Goal: Transaction & Acquisition: Purchase product/service

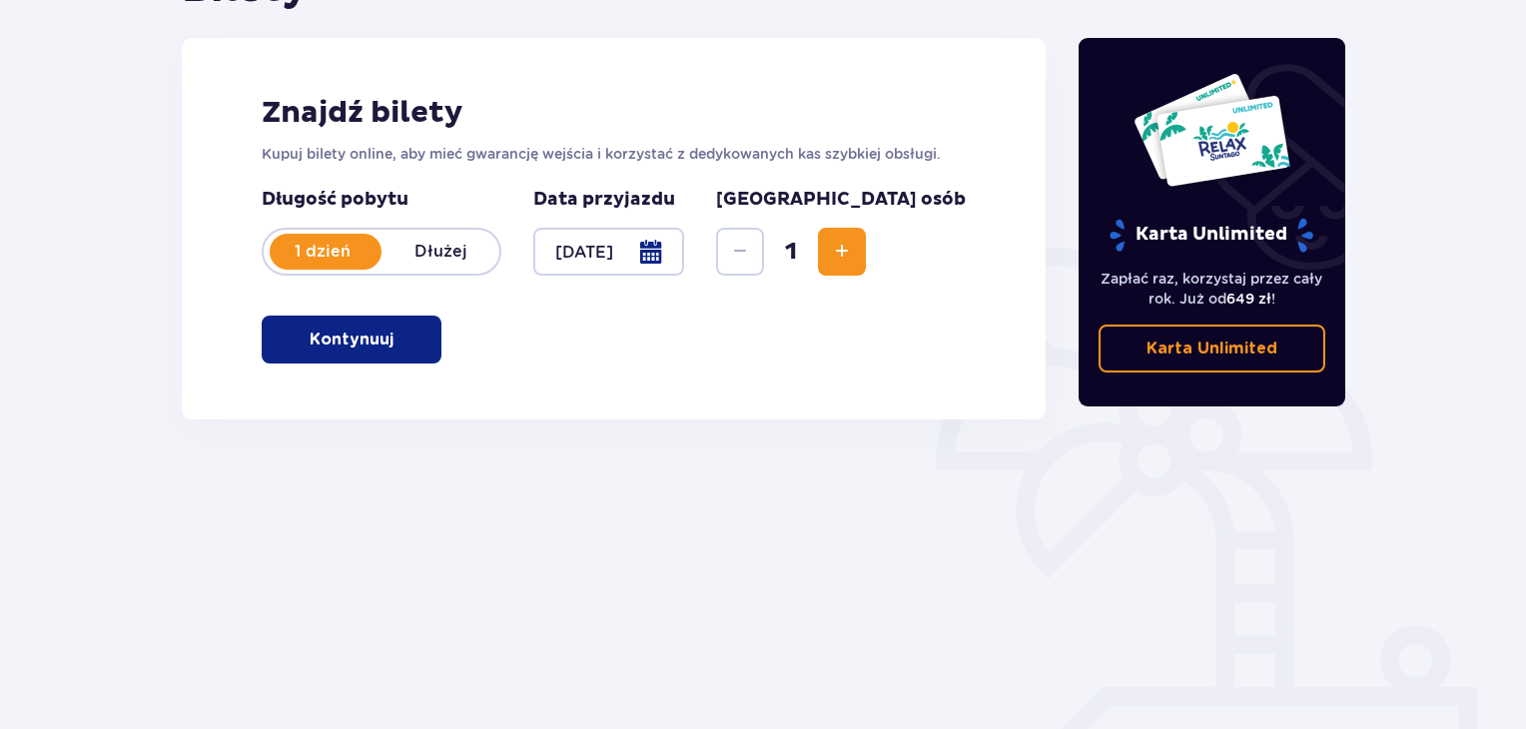
scroll to position [289, 0]
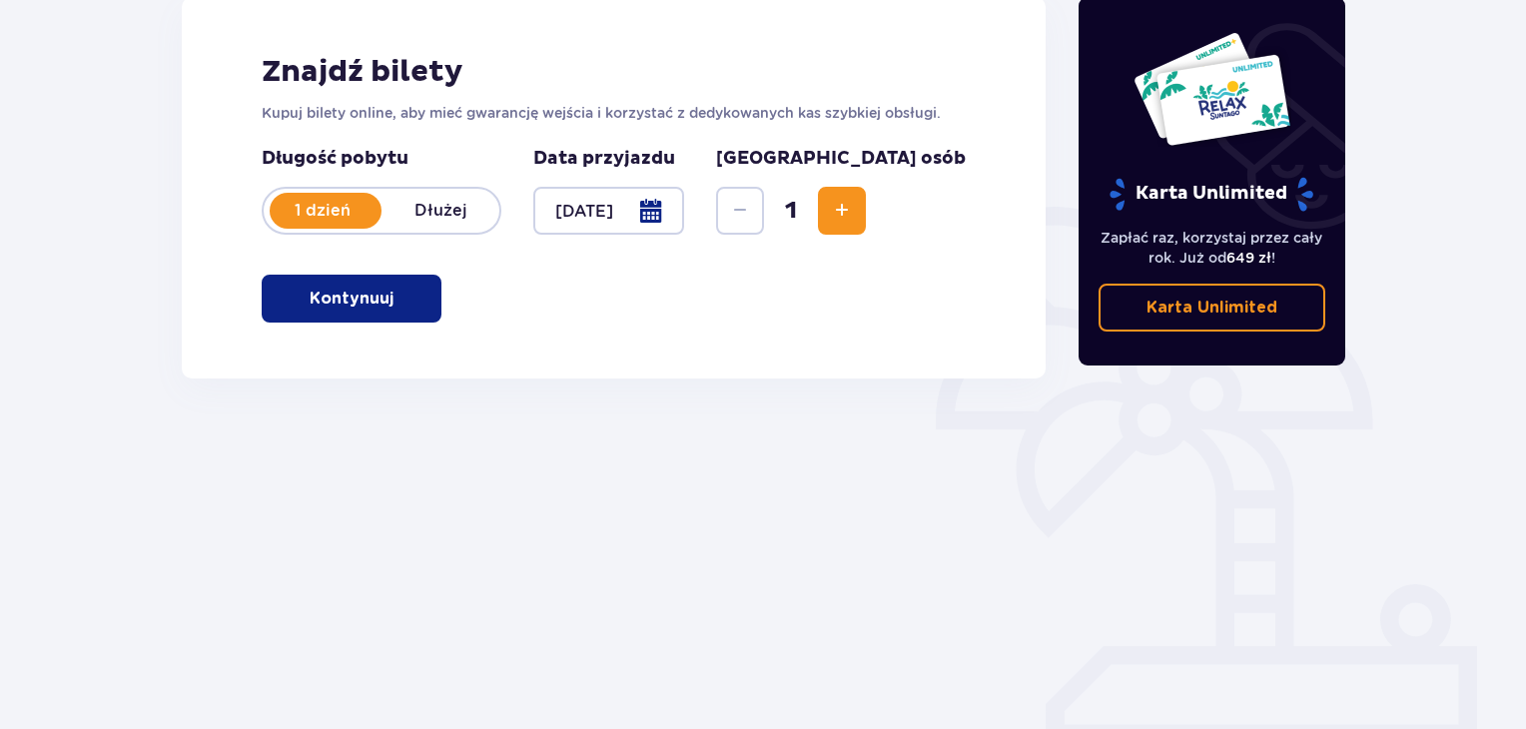
click at [397, 313] on button "Kontynuuj" at bounding box center [352, 299] width 180 height 48
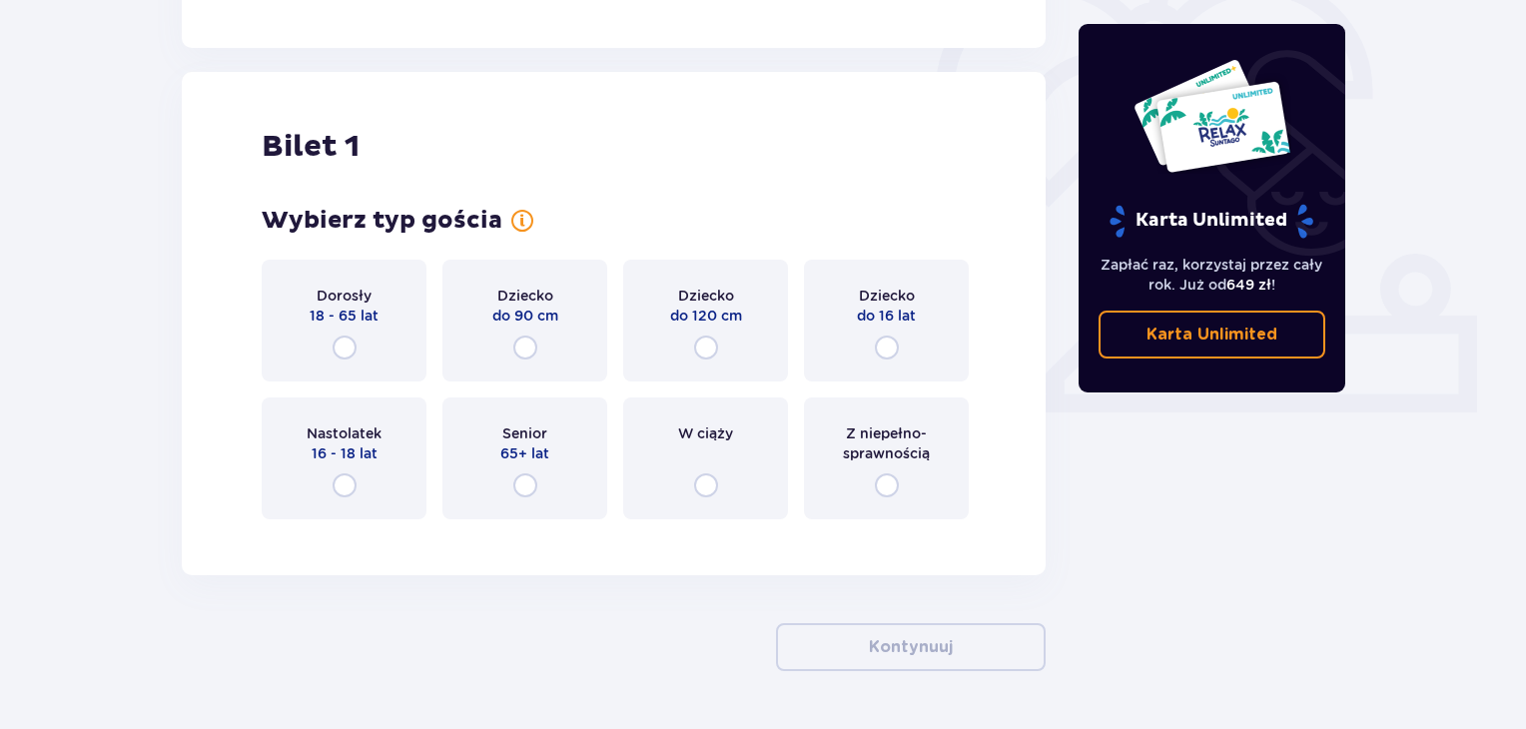
scroll to position [667, 0]
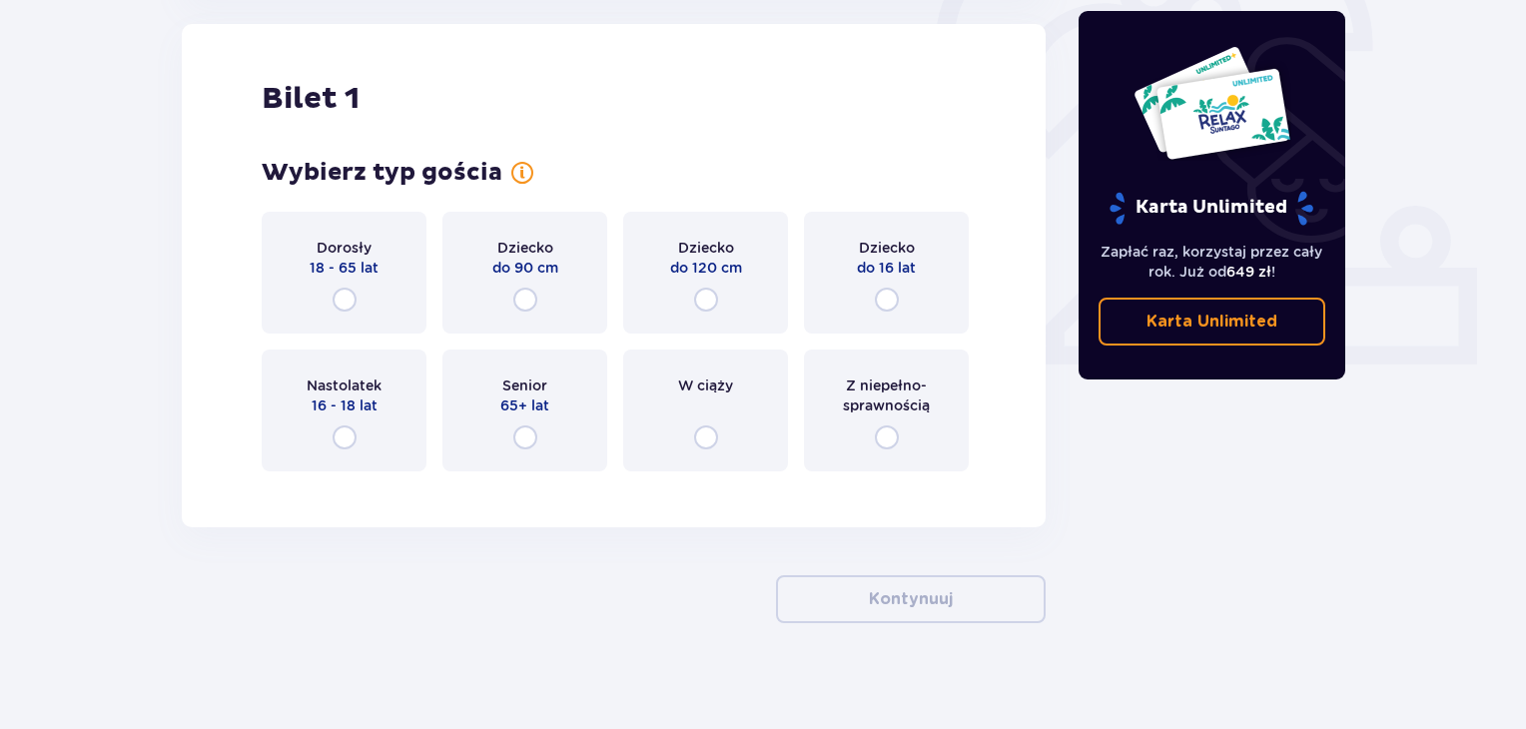
click at [384, 311] on div "Dorosły 18 - 65 lat" at bounding box center [344, 273] width 165 height 122
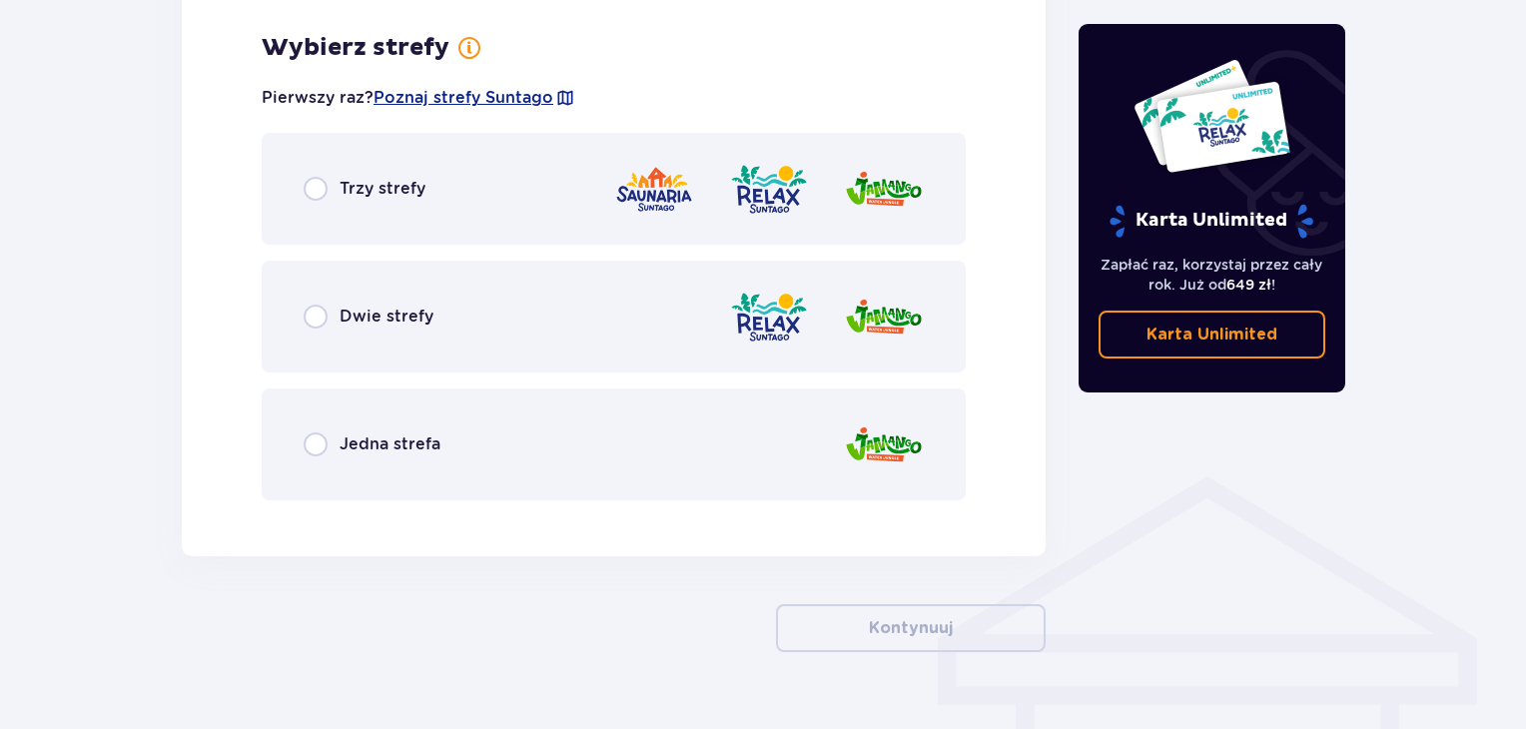
scroll to position [1155, 0]
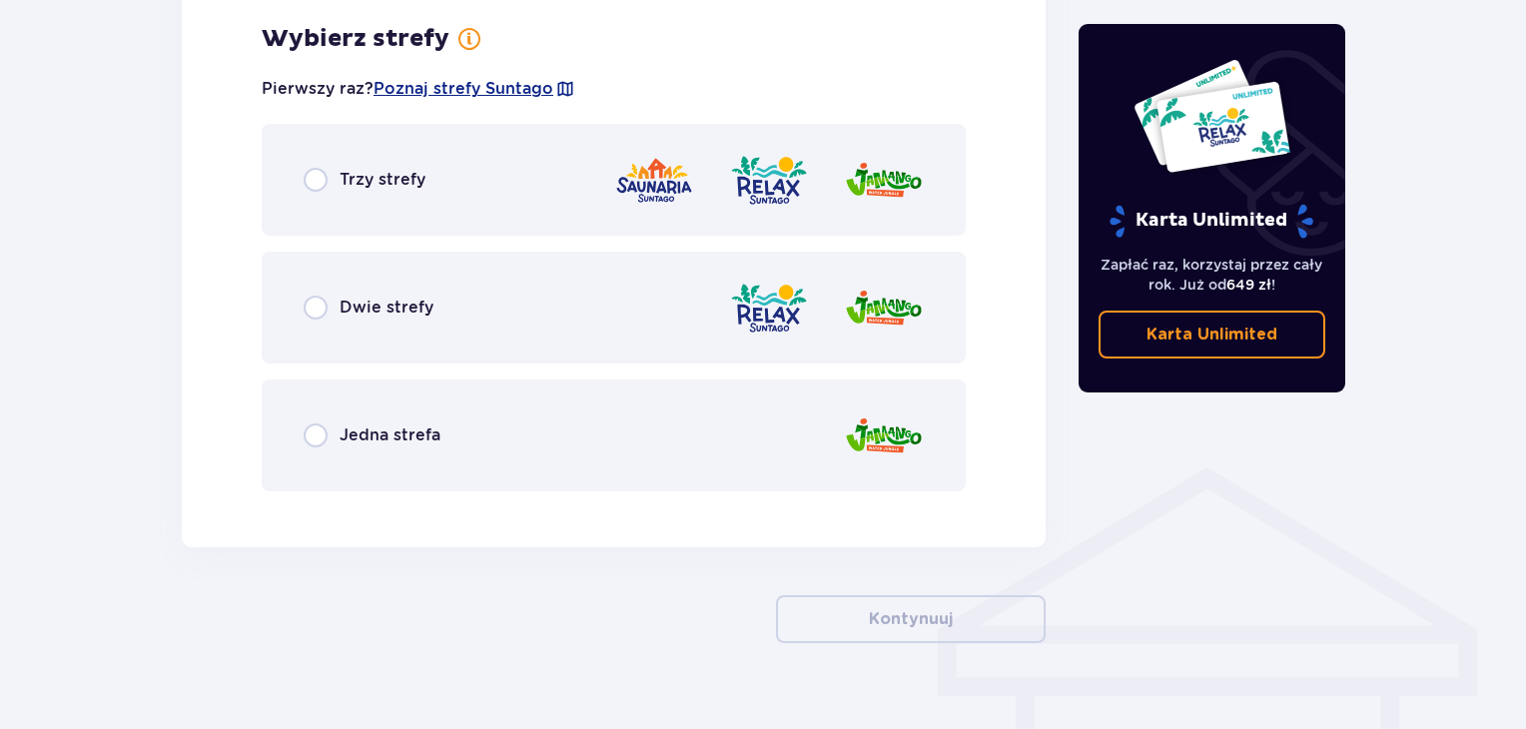
click at [406, 219] on div "Trzy strefy" at bounding box center [614, 180] width 704 height 112
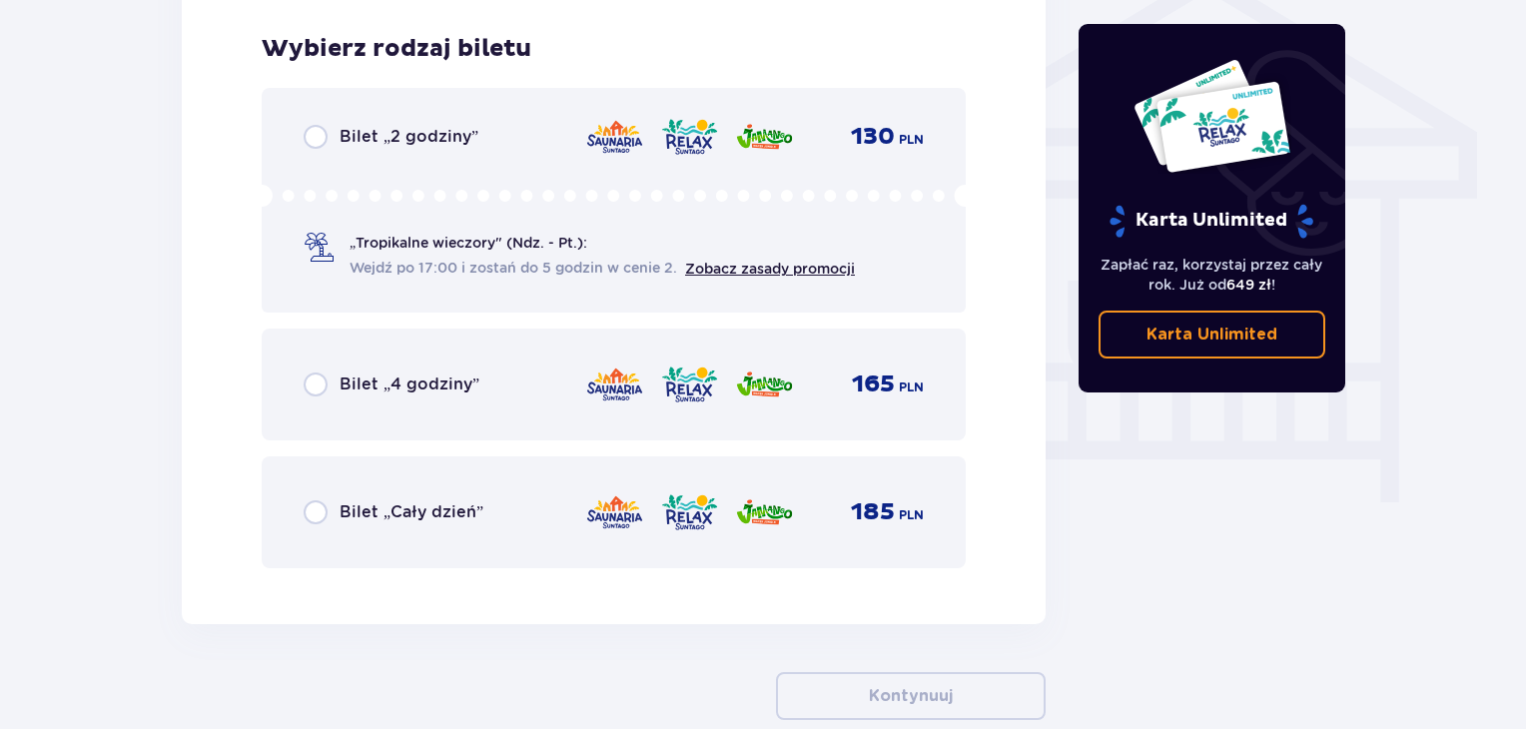
scroll to position [1662, 0]
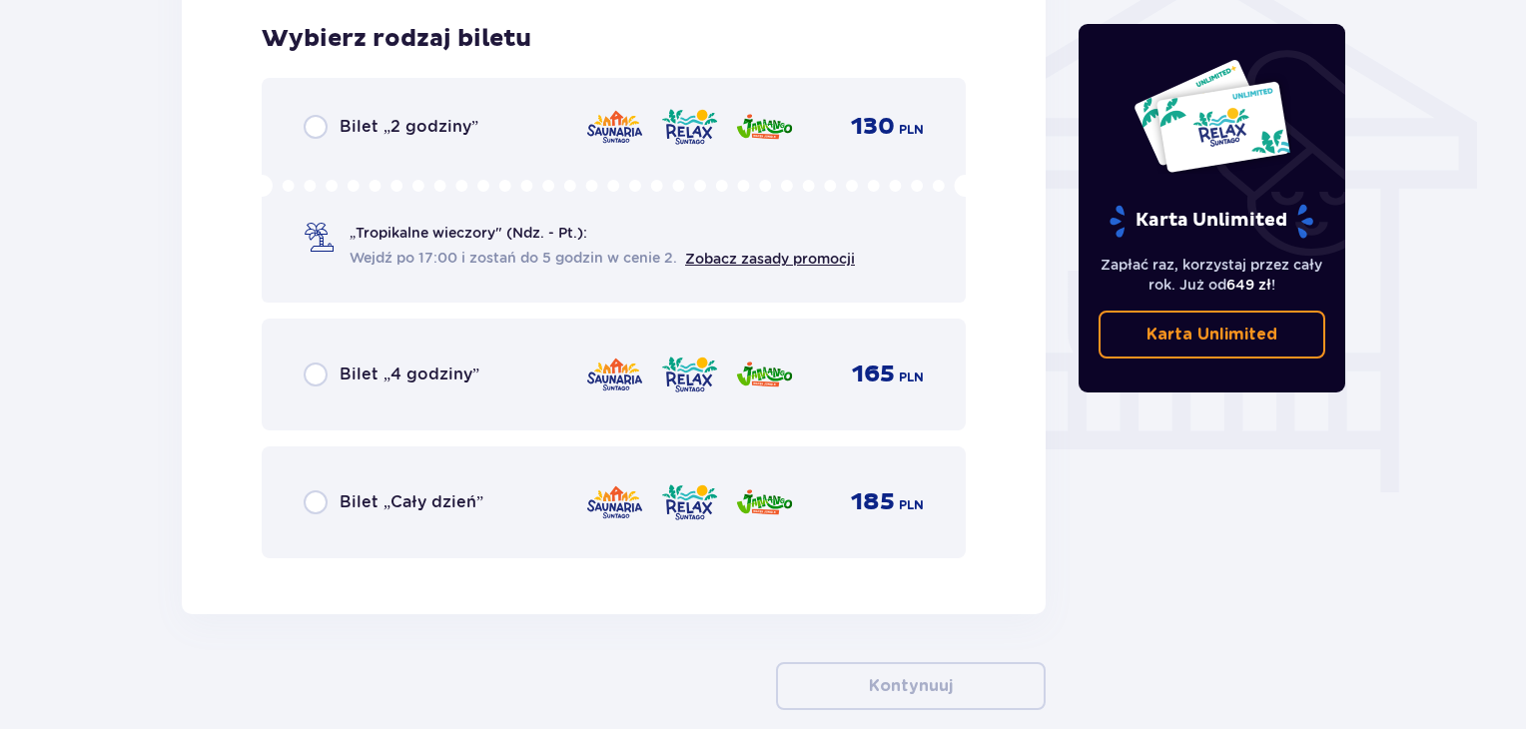
click at [463, 491] on p "Bilet „Cały dzień”" at bounding box center [412, 502] width 144 height 22
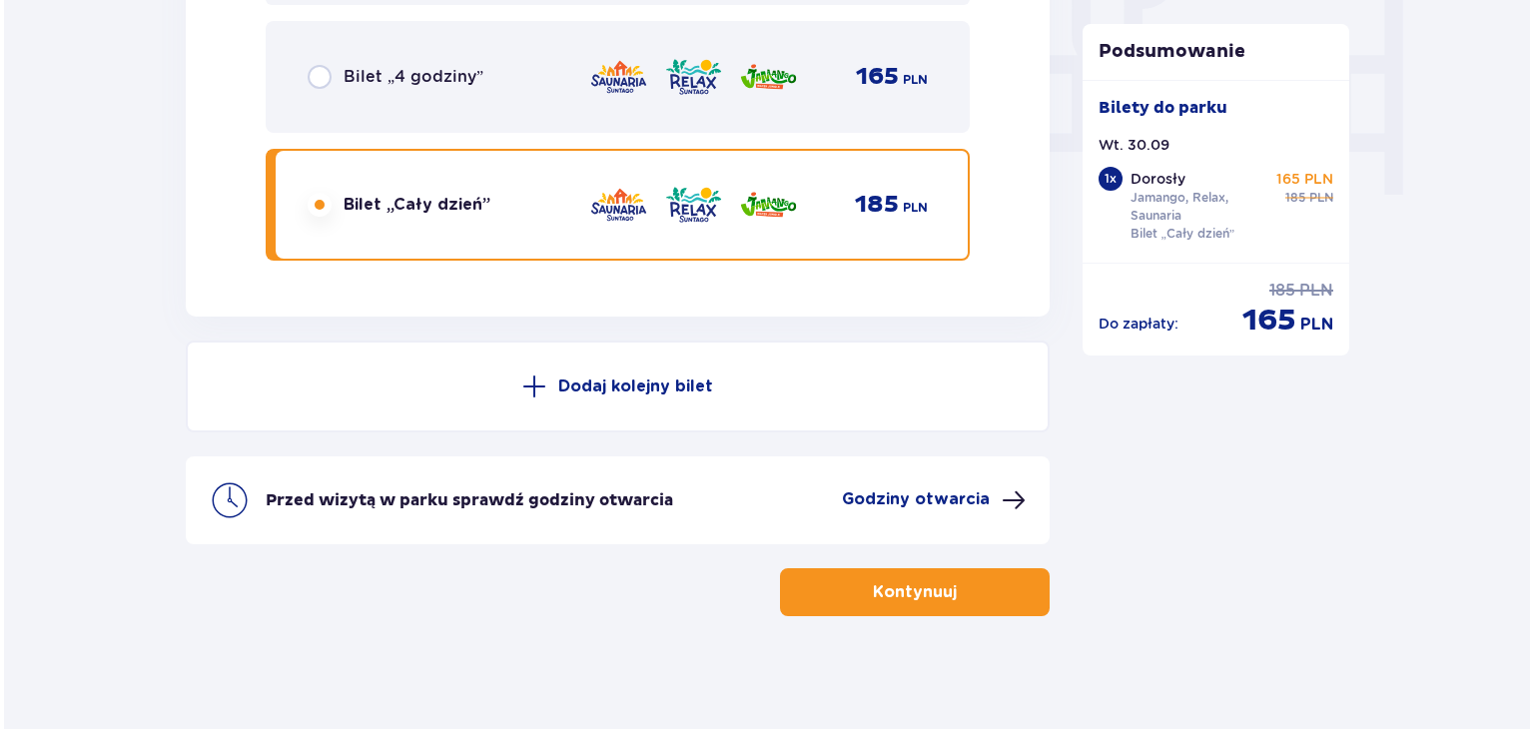
scroll to position [1966, 0]
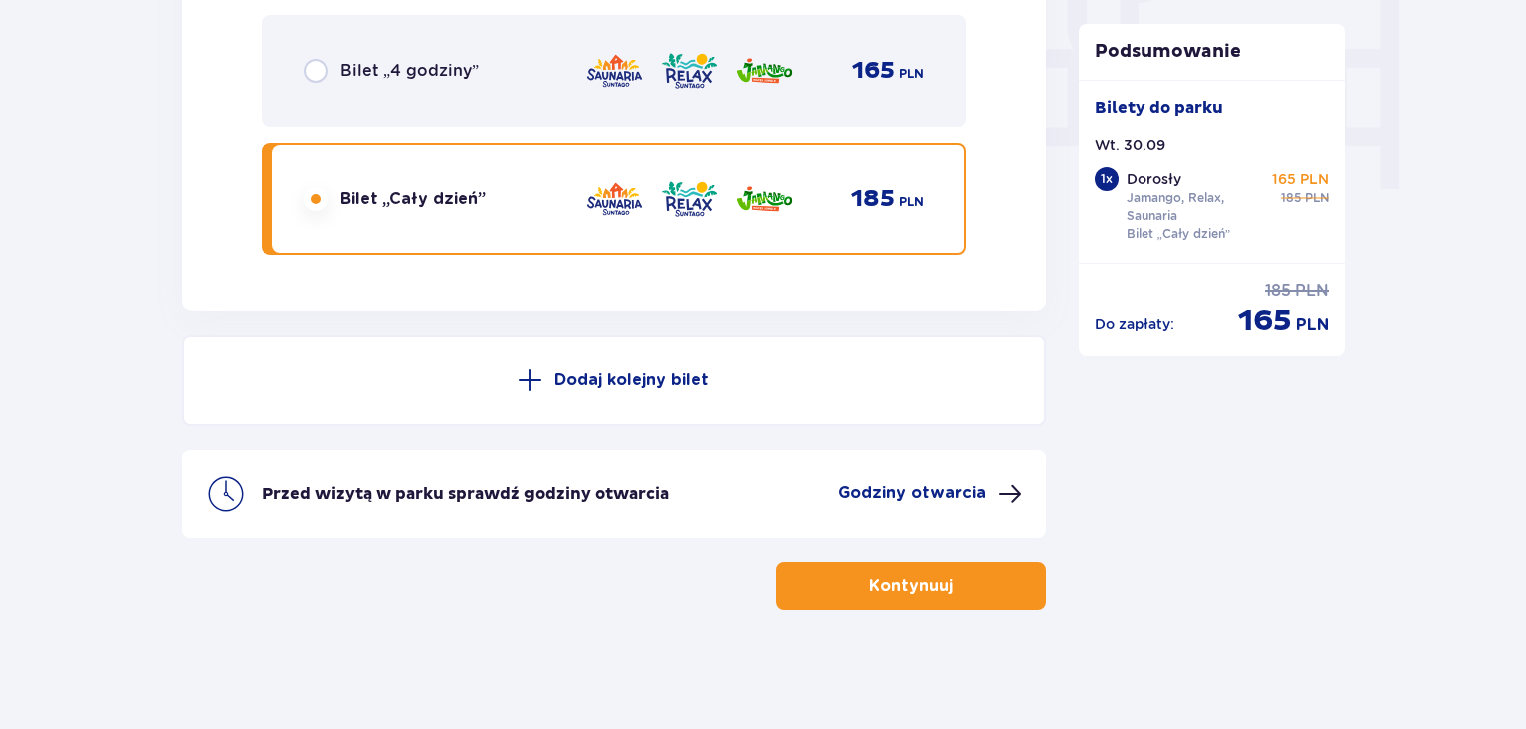
click at [915, 487] on p "Godziny otwarcia" at bounding box center [912, 493] width 148 height 22
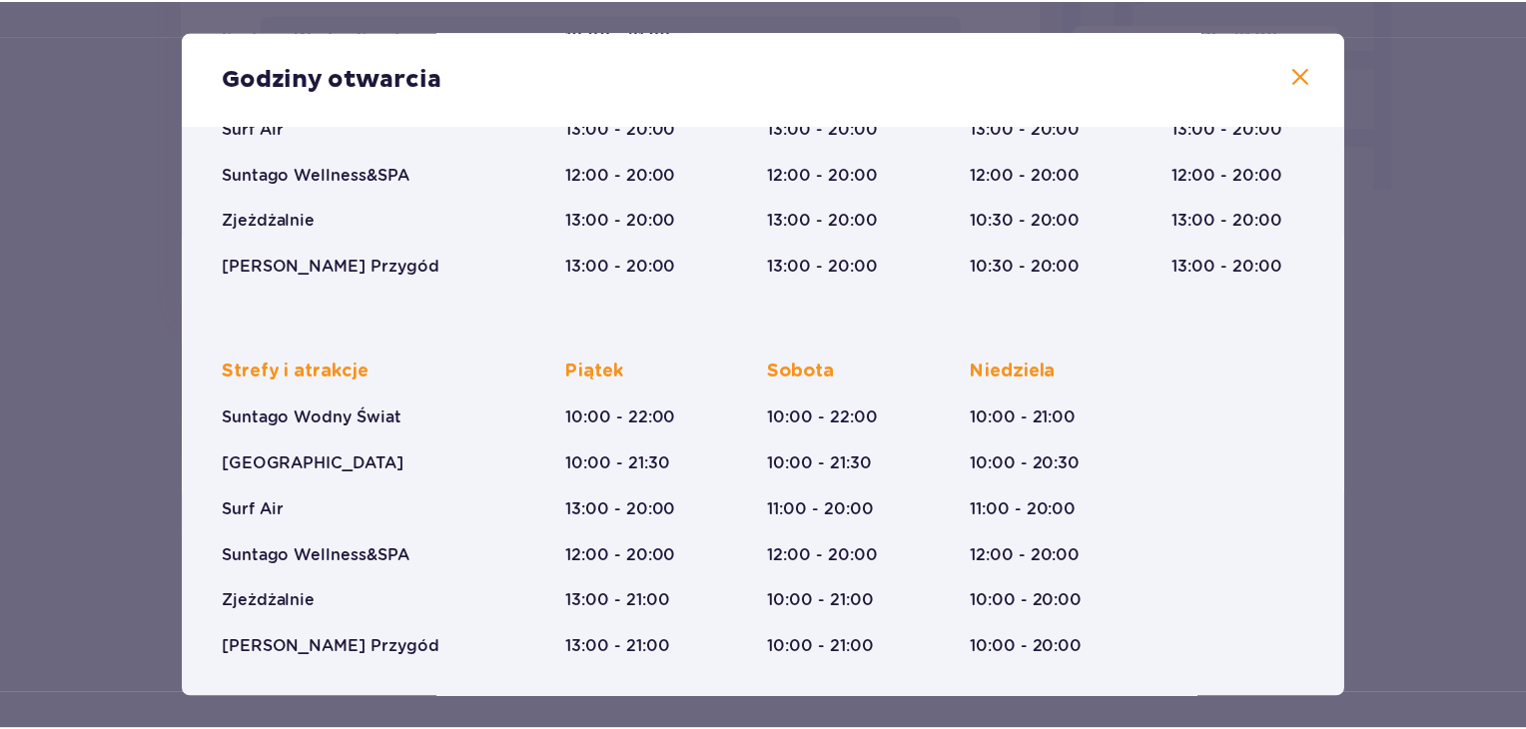
scroll to position [308, 0]
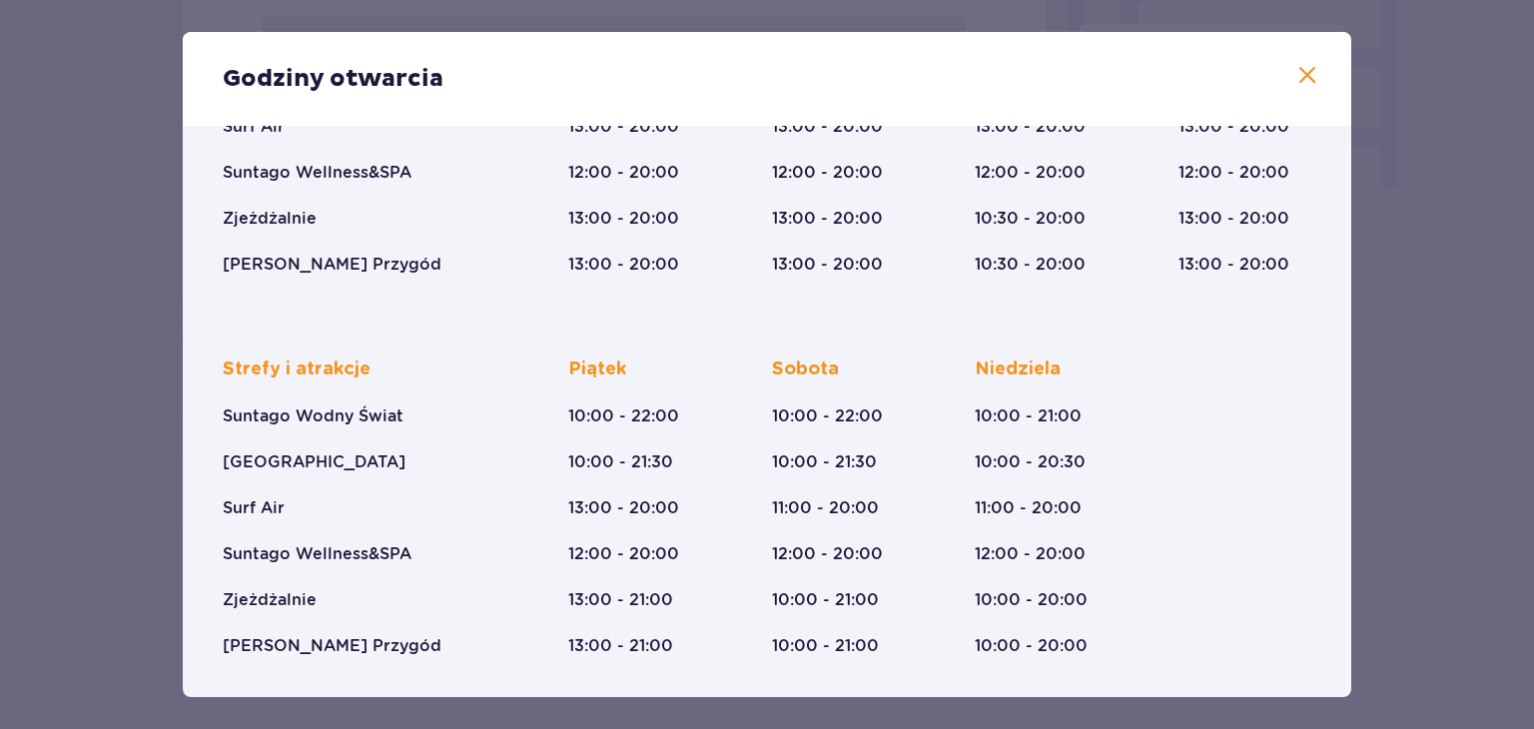
click at [1295, 77] on span at bounding box center [1307, 76] width 24 height 24
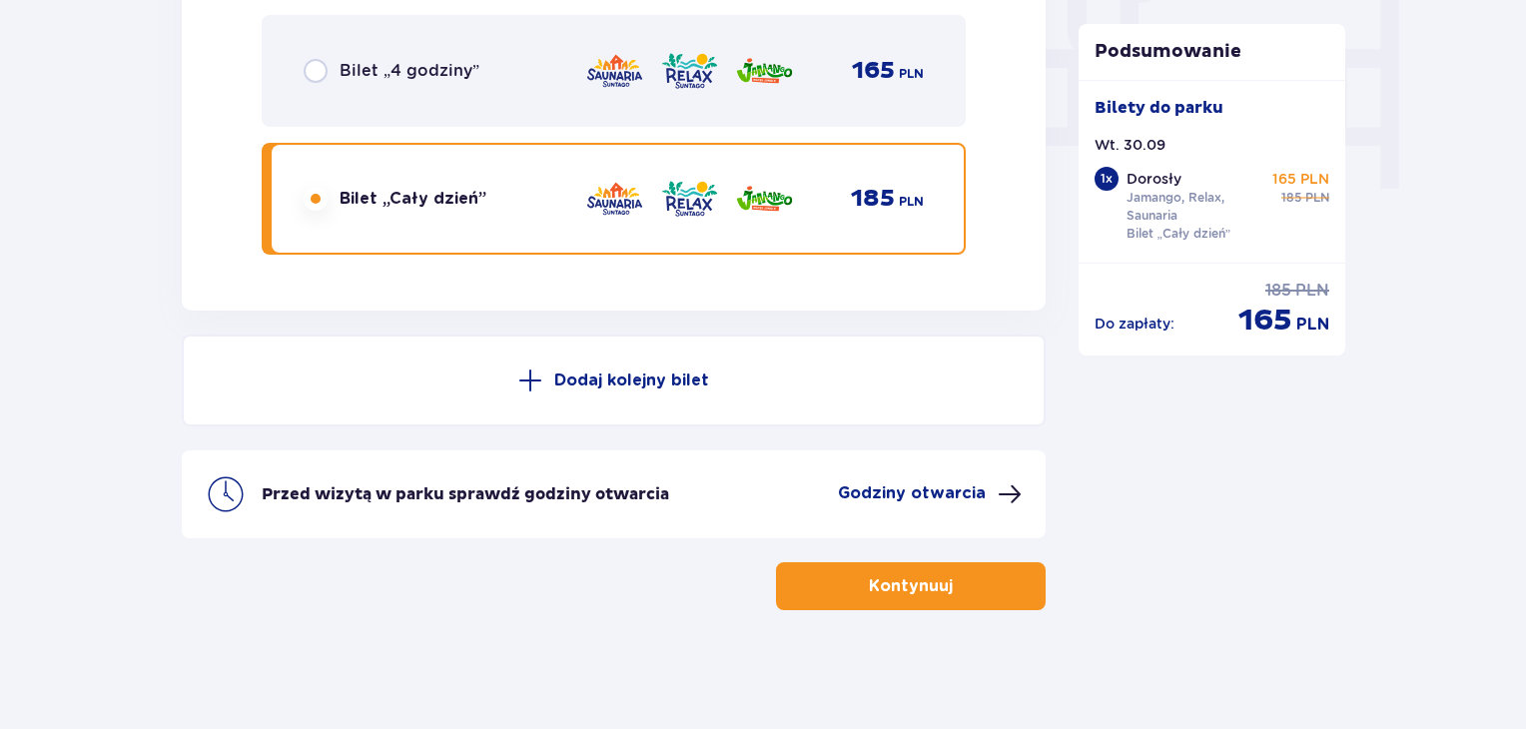
click at [977, 564] on button "Kontynuuj" at bounding box center [911, 586] width 270 height 48
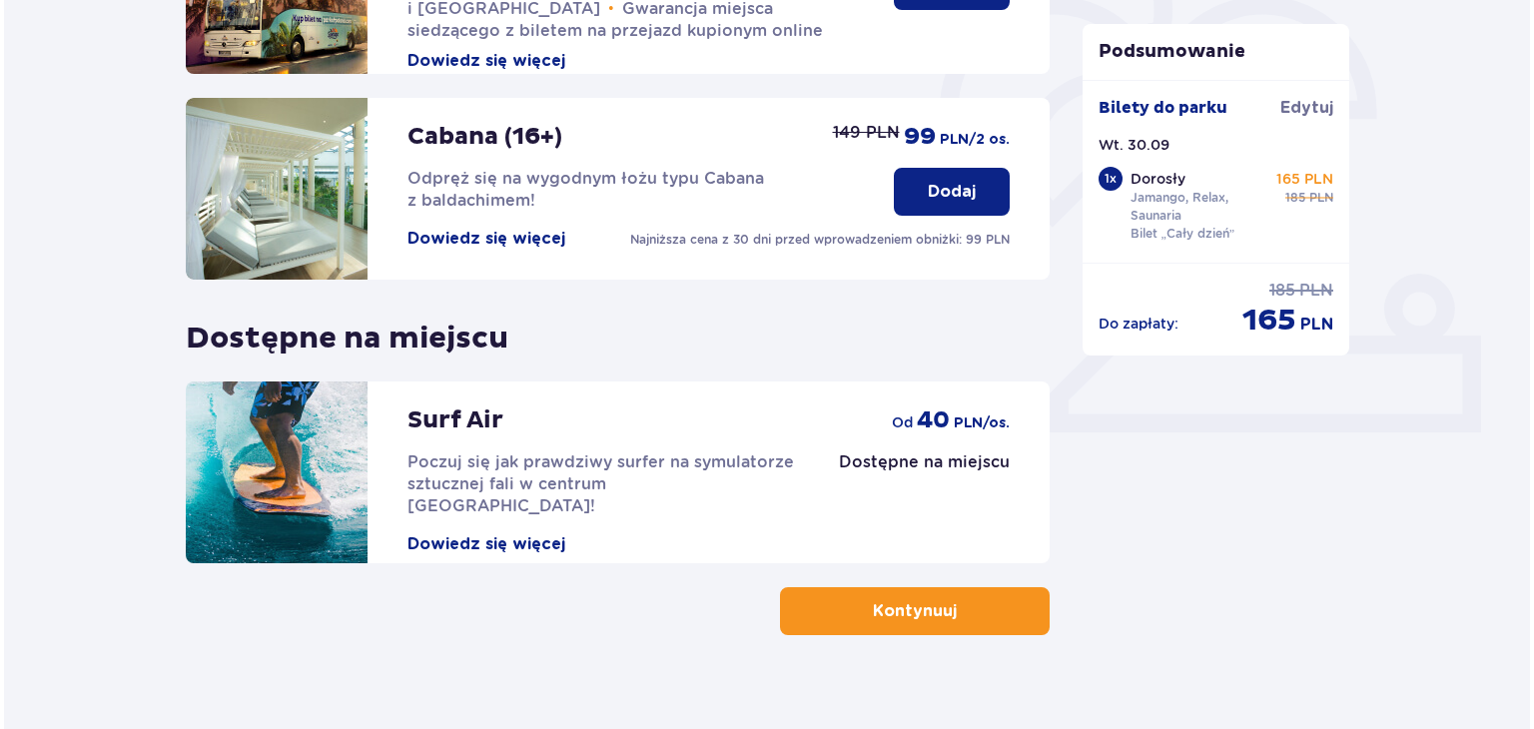
scroll to position [625, 0]
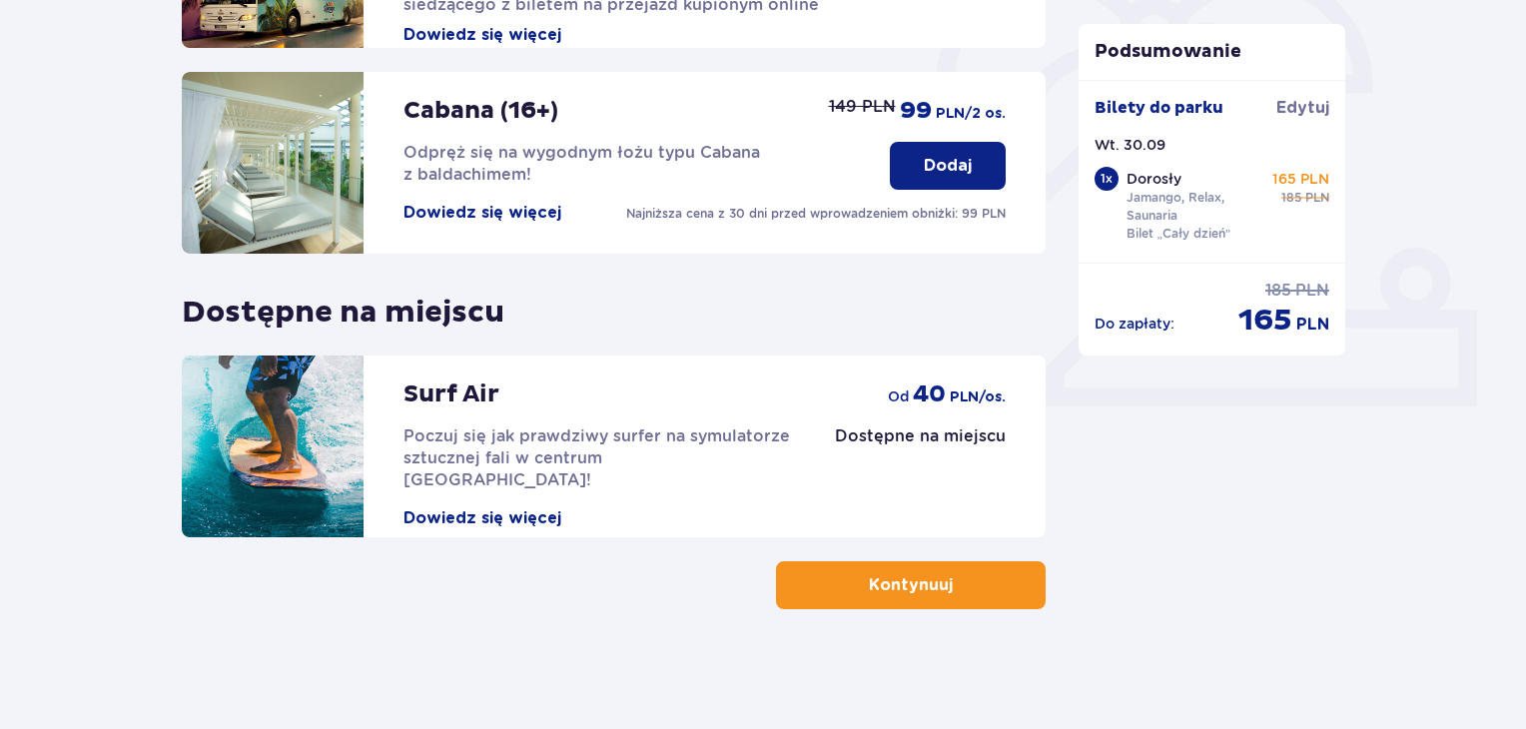
click at [515, 213] on button "Dowiedz się więcej" at bounding box center [483, 213] width 158 height 22
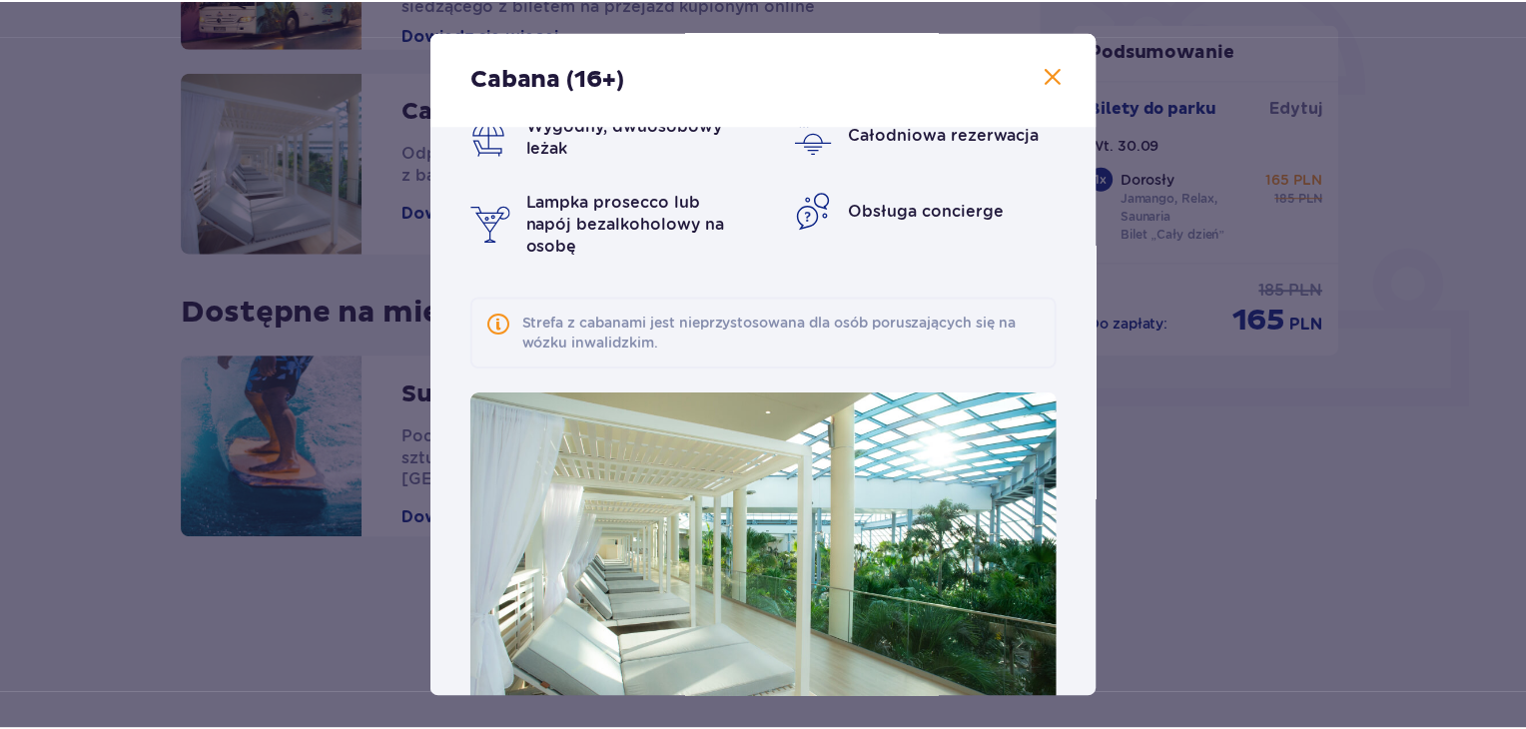
scroll to position [104, 0]
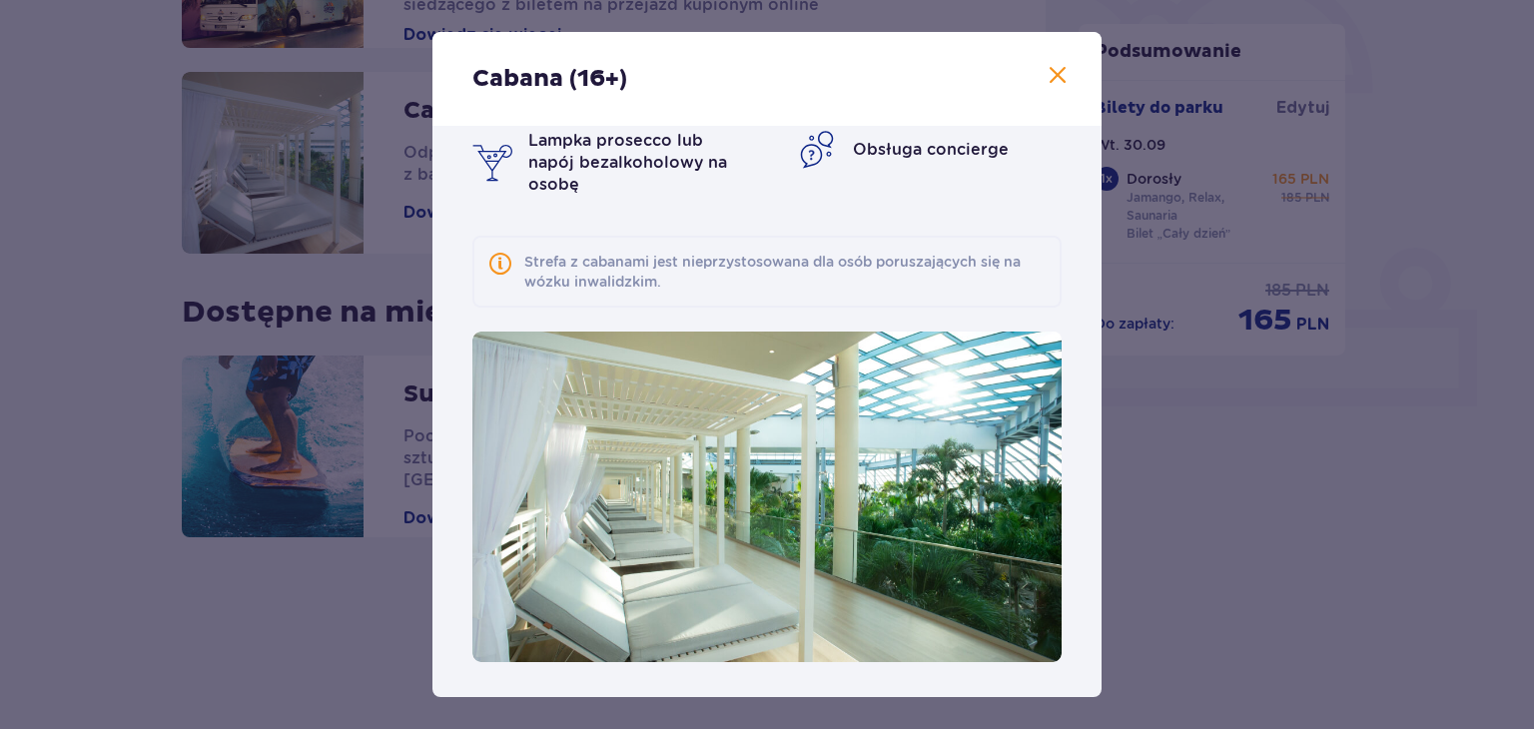
click at [1059, 77] on span at bounding box center [1058, 76] width 24 height 24
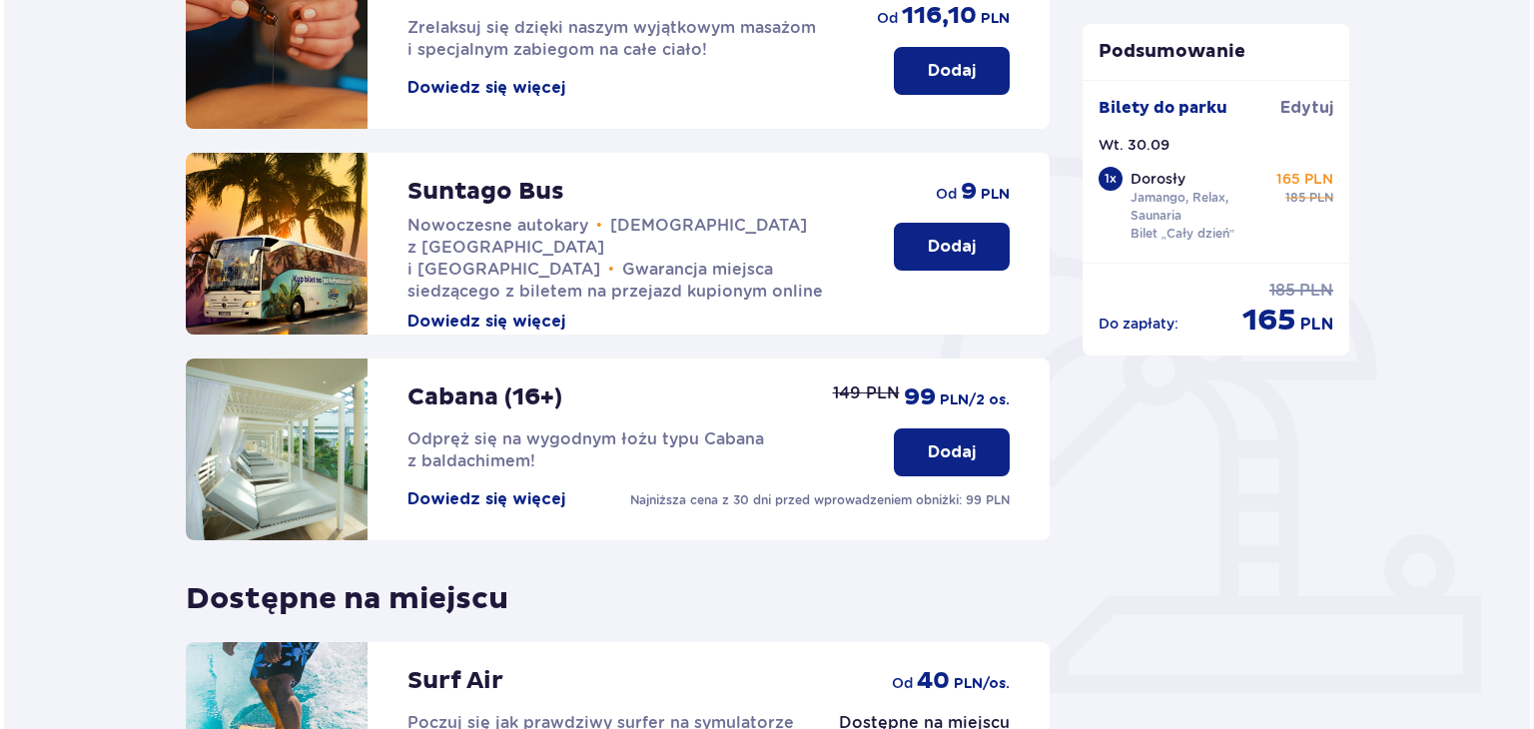
scroll to position [226, 0]
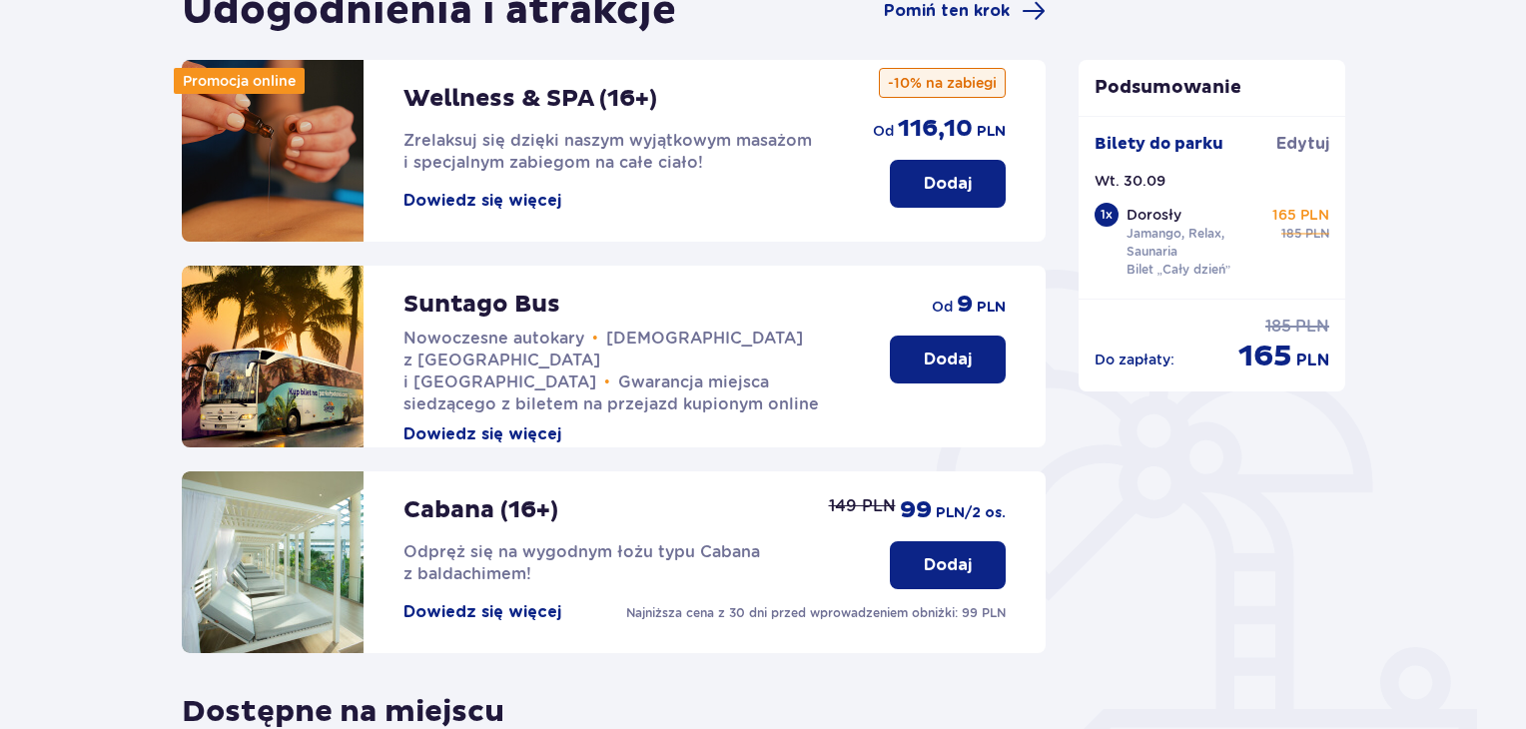
click at [515, 206] on button "Dowiedz się więcej" at bounding box center [483, 201] width 158 height 22
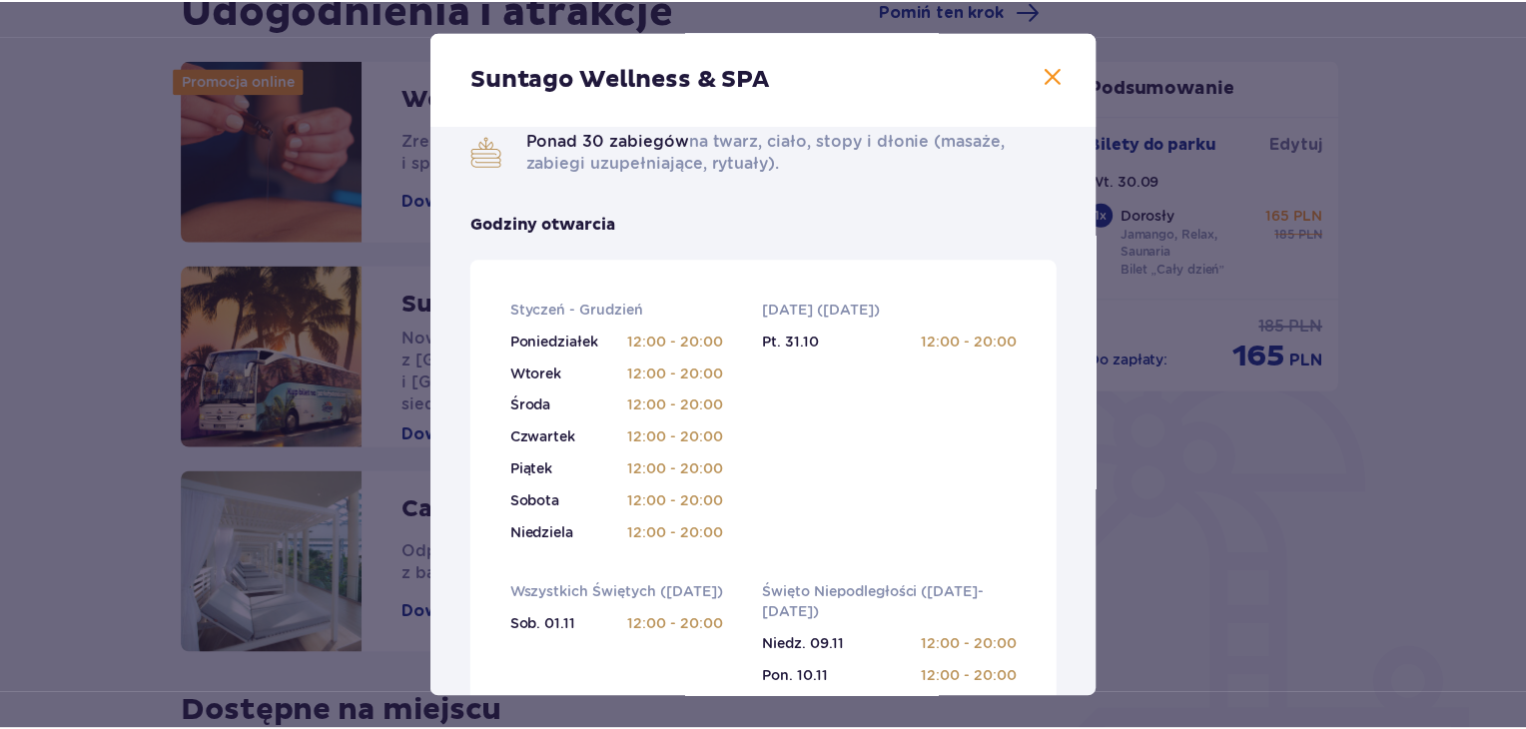
scroll to position [499, 0]
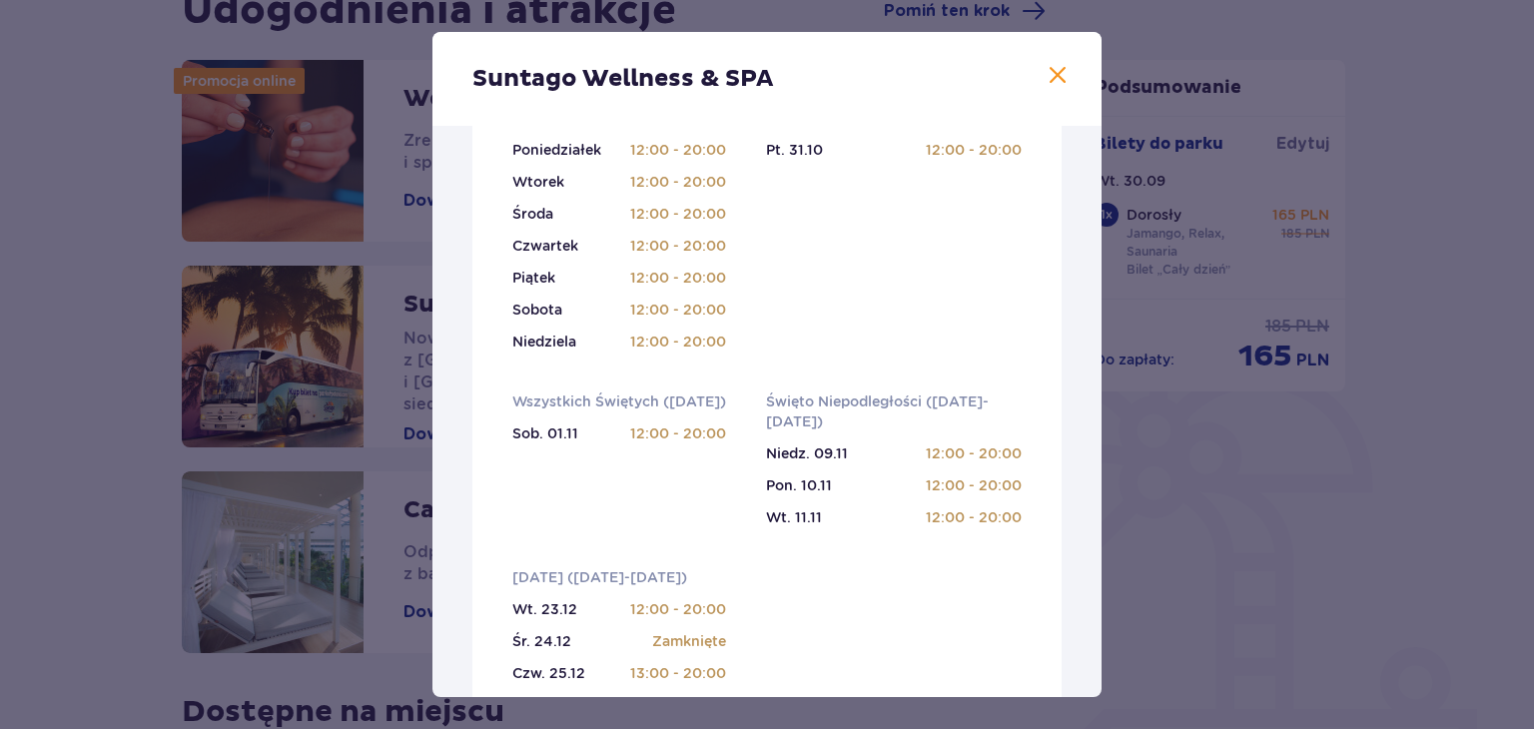
click at [1058, 66] on span at bounding box center [1058, 76] width 24 height 24
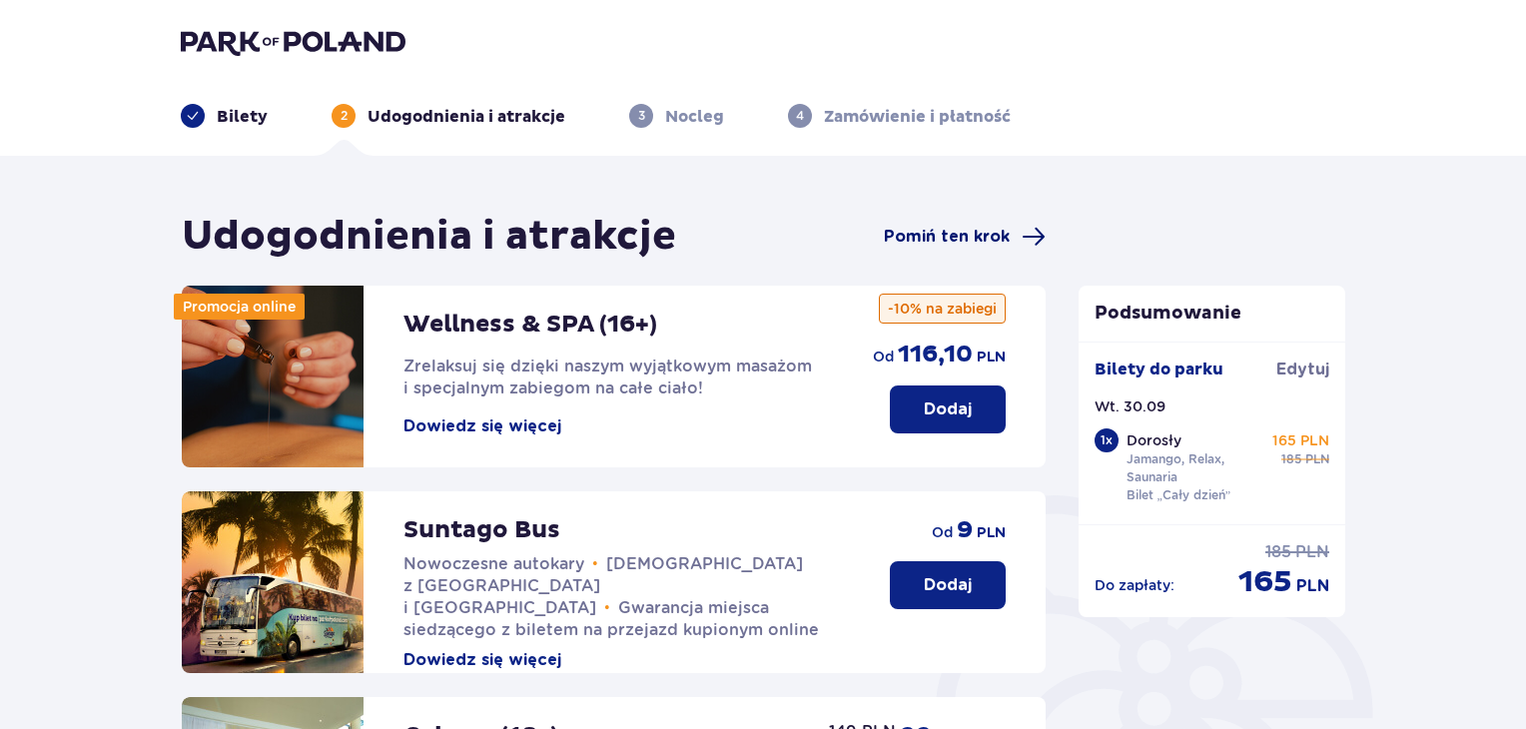
click at [1035, 229] on span at bounding box center [1034, 237] width 24 height 24
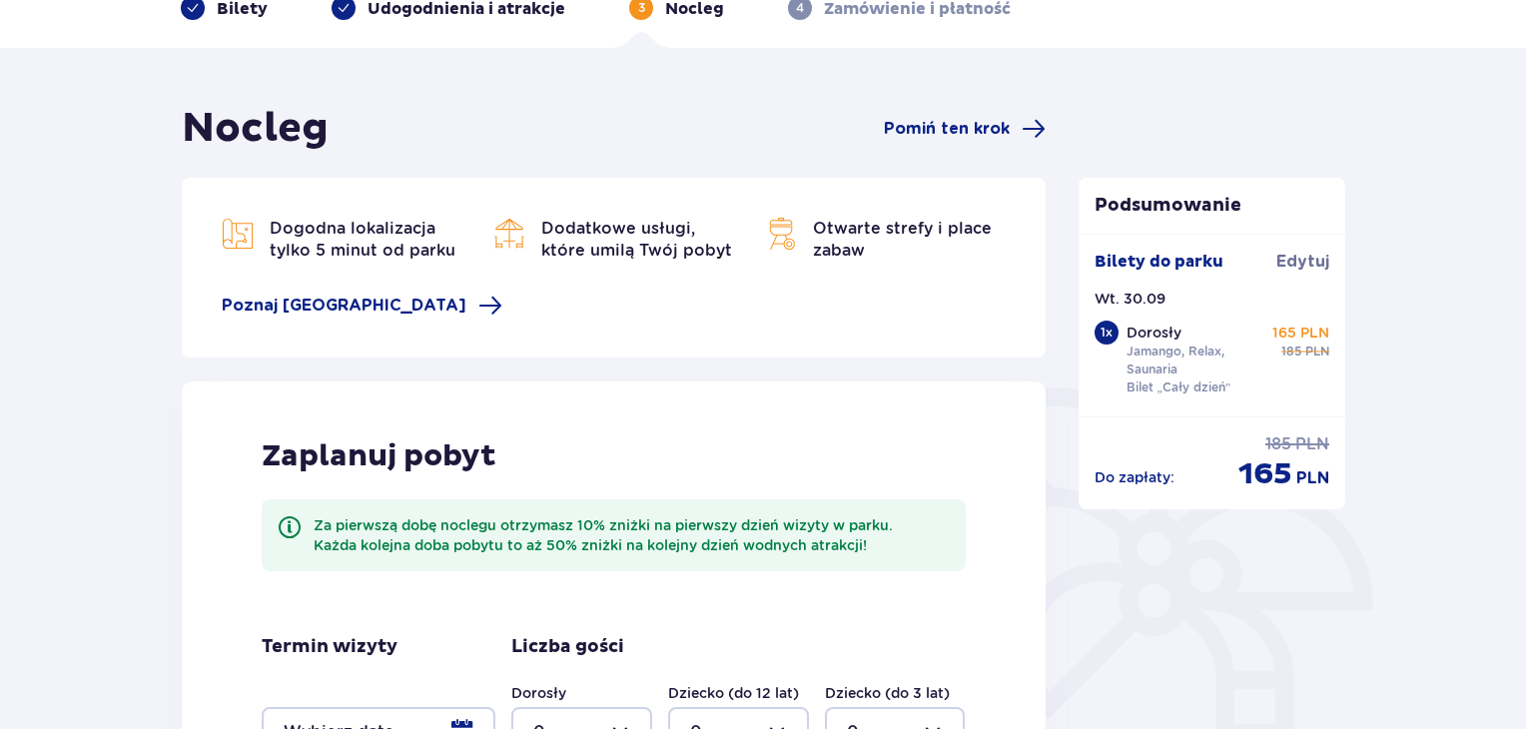
scroll to position [72, 0]
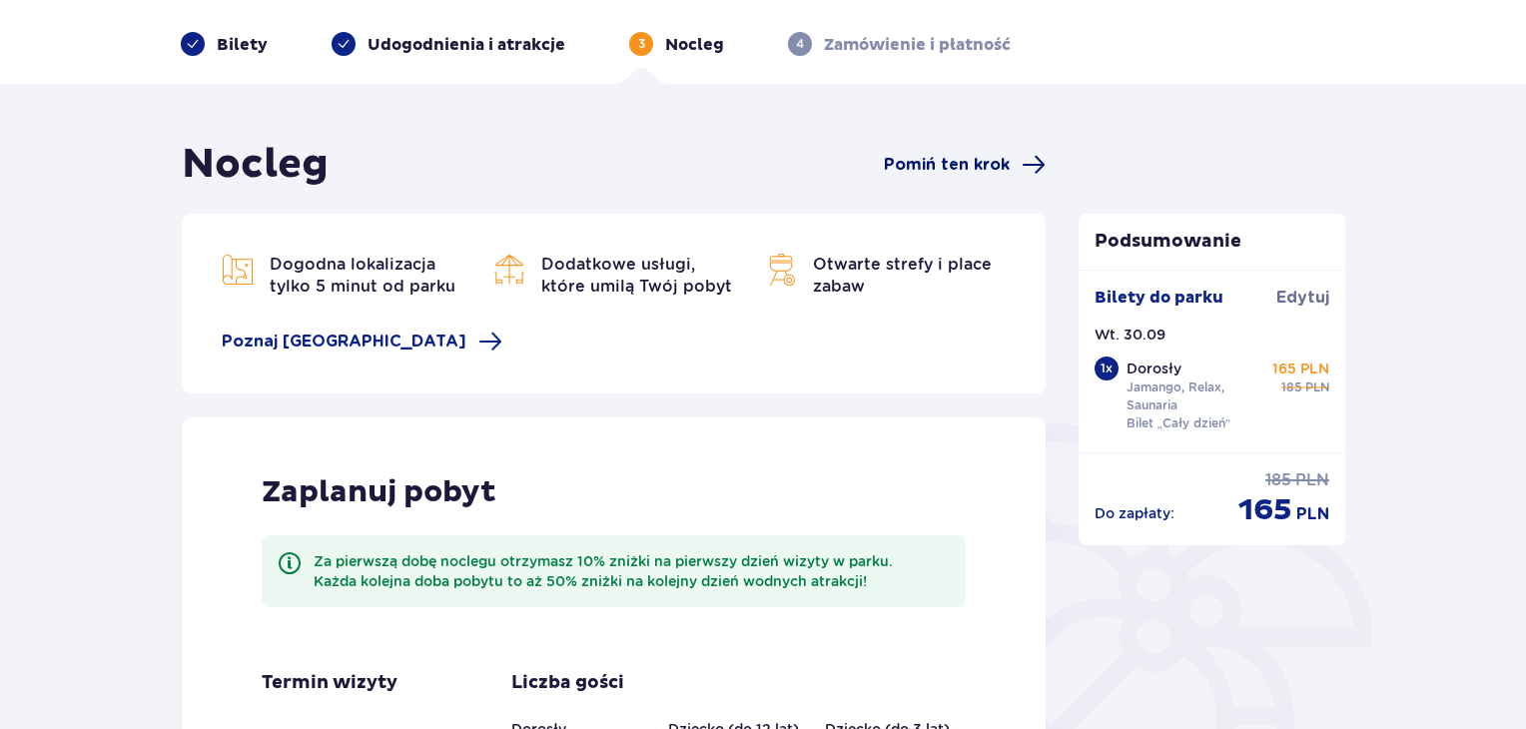
click at [969, 165] on span "Pomiń ten krok" at bounding box center [947, 165] width 126 height 22
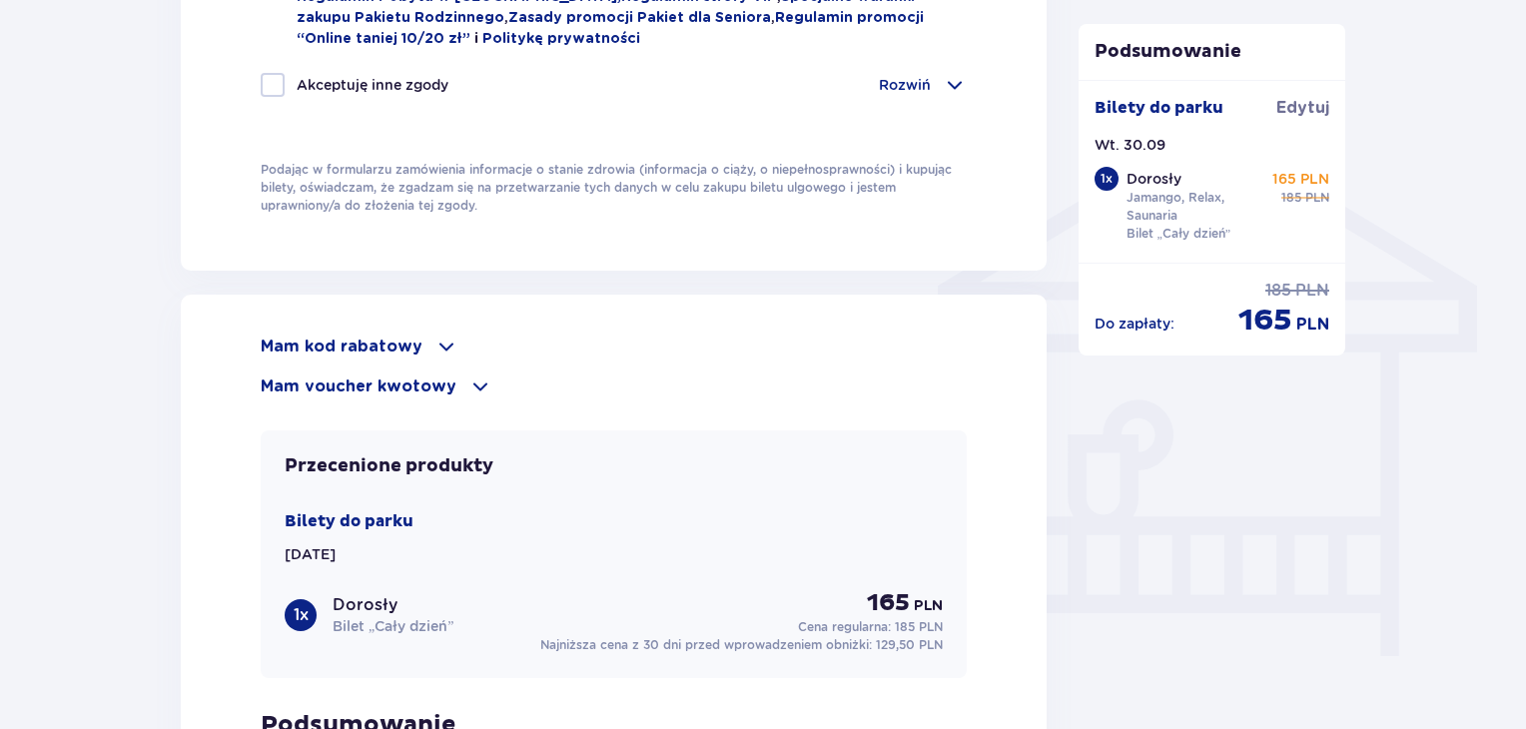
scroll to position [1898, 0]
